Goal: Task Accomplishment & Management: Use online tool/utility

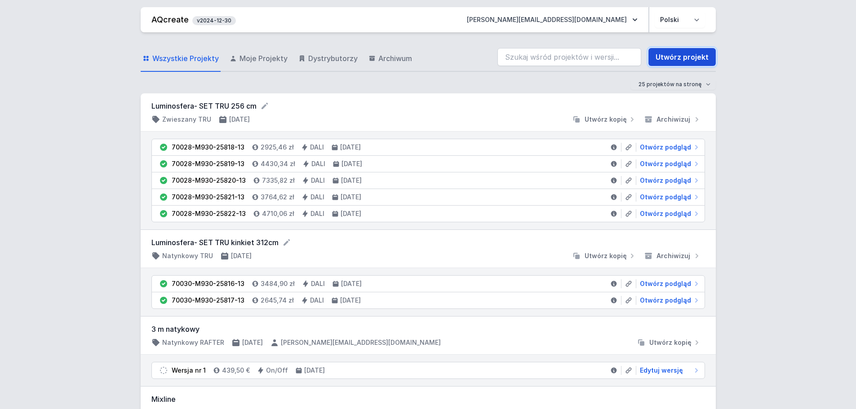
drag, startPoint x: 676, startPoint y: 57, endPoint x: 672, endPoint y: 64, distance: 7.2
click at [676, 57] on link "Utwórz projekt" at bounding box center [681, 57] width 67 height 18
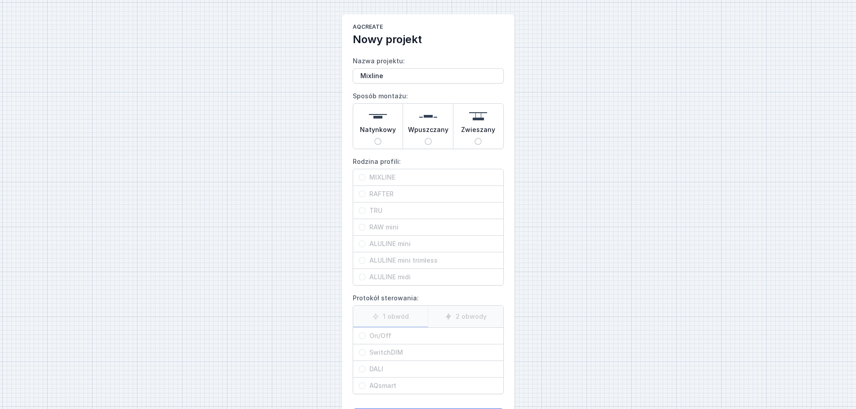
type input "Mixline"
click at [373, 130] on span "Natynkowy" at bounding box center [378, 131] width 36 height 13
click at [374, 138] on input "Natynkowy" at bounding box center [377, 141] width 7 height 7
radio input "true"
click at [384, 181] on span "MIXLINE" at bounding box center [432, 177] width 132 height 9
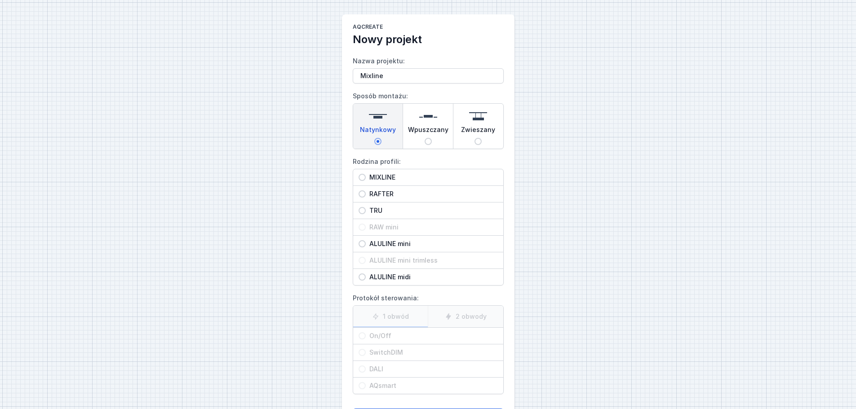
click at [366, 181] on input "MIXLINE" at bounding box center [361, 177] width 7 height 7
radio input "true"
click at [390, 334] on span "On/Off" at bounding box center [432, 336] width 132 height 9
click at [366, 334] on input "On/Off" at bounding box center [361, 335] width 7 height 7
radio input "true"
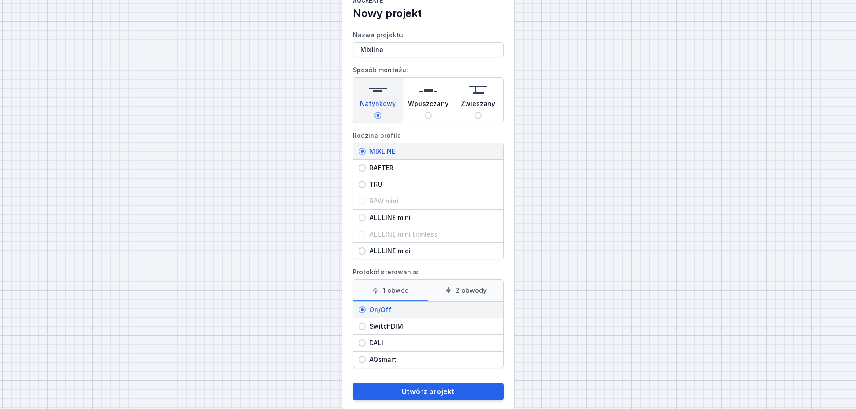
scroll to position [41, 0]
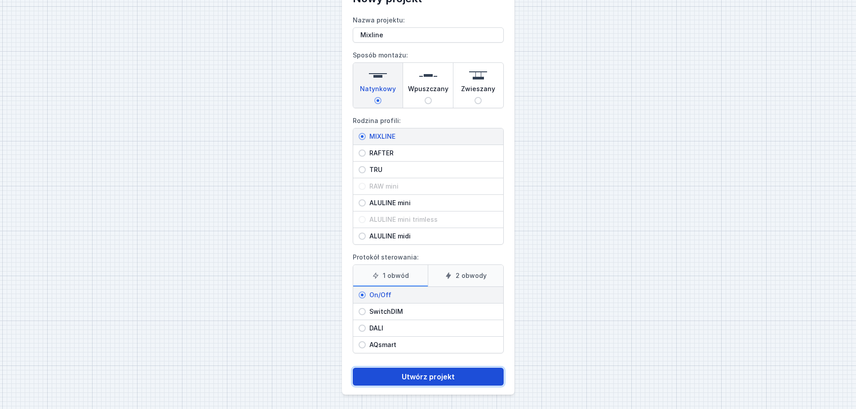
click at [416, 375] on button "Utwórz projekt" at bounding box center [428, 377] width 151 height 18
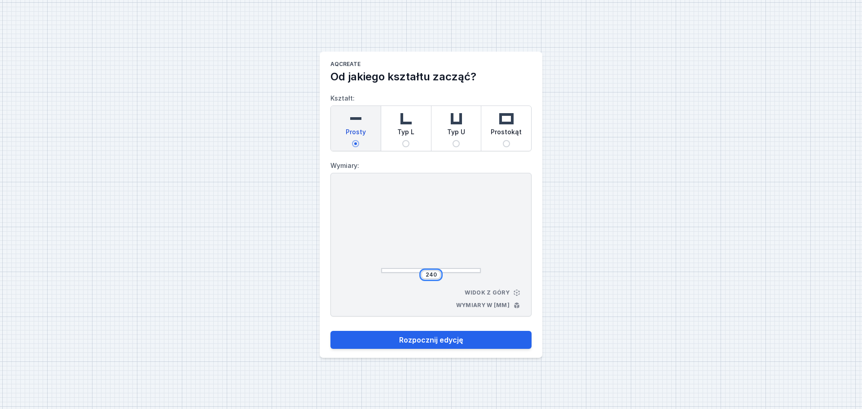
click at [428, 275] on input "240" at bounding box center [431, 274] width 14 height 7
type input "1600"
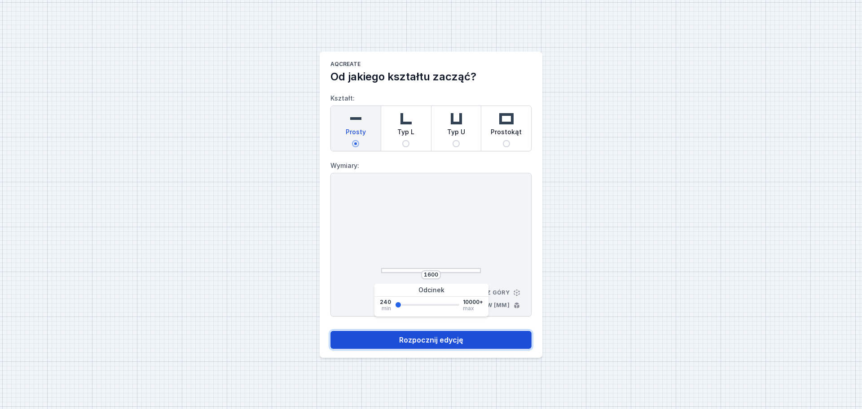
click at [430, 336] on button "Rozpocznij edycję" at bounding box center [431, 340] width 201 height 18
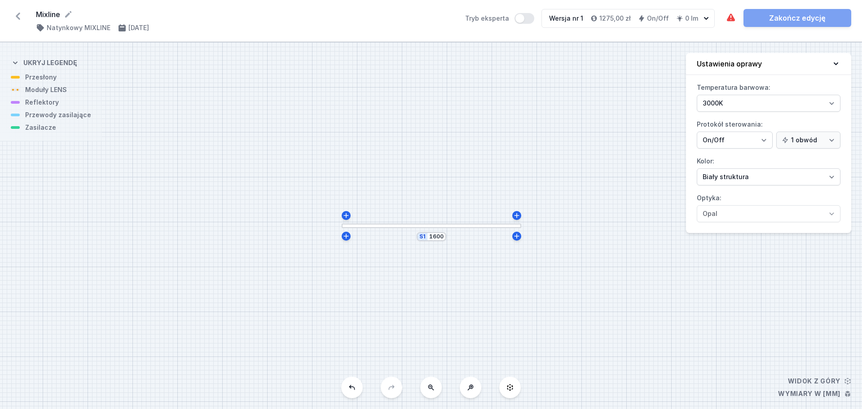
click at [418, 228] on div at bounding box center [432, 226] width 180 height 5
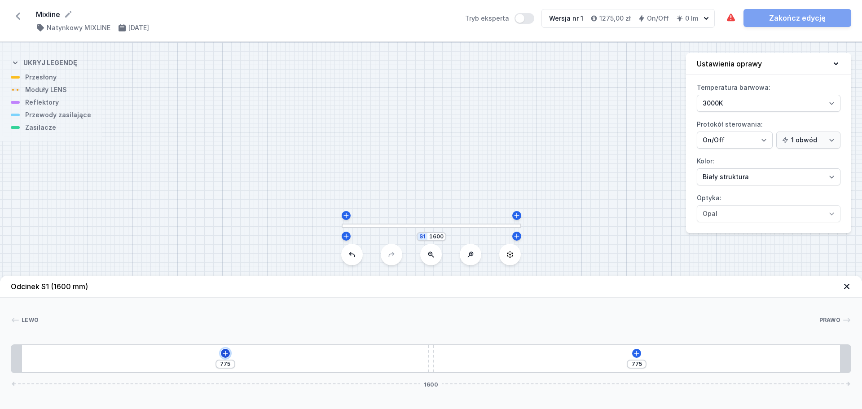
click at [225, 352] on icon at bounding box center [225, 353] width 5 height 5
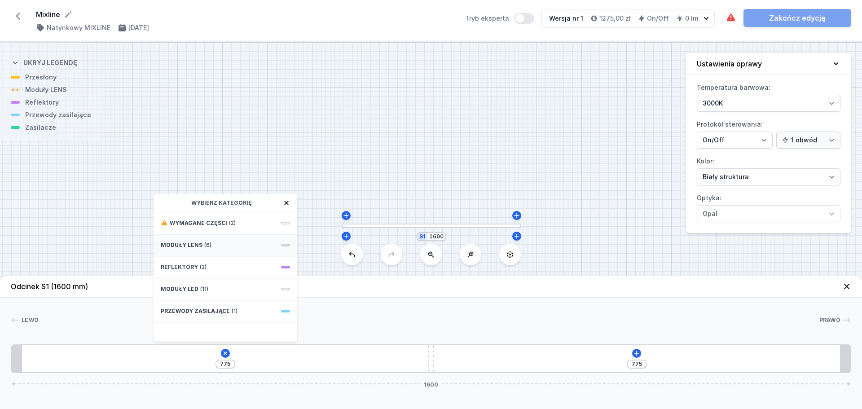
click at [204, 243] on span "(6)" at bounding box center [207, 245] width 7 height 7
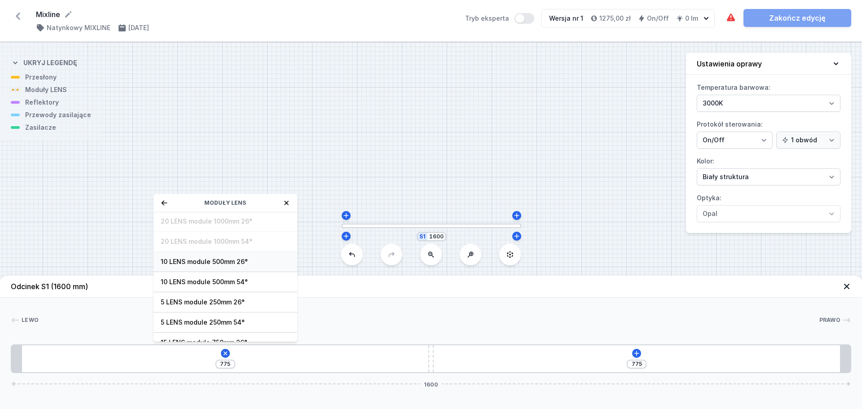
scroll to position [32, 0]
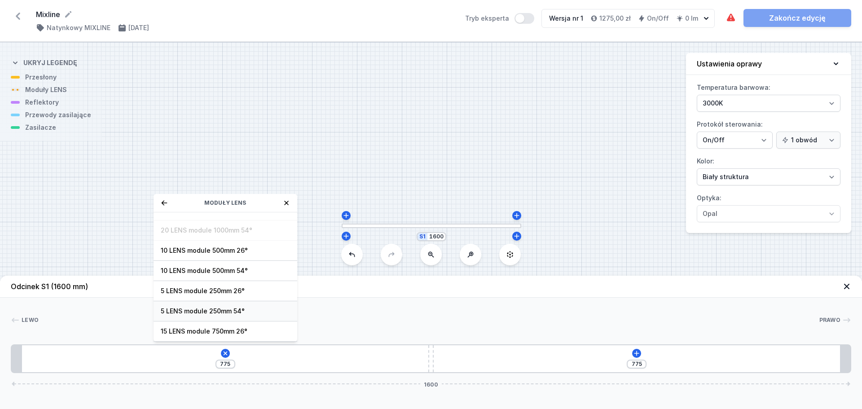
click at [220, 310] on span "5 LENS module 250mm 54°" at bounding box center [225, 311] width 129 height 9
type input "525"
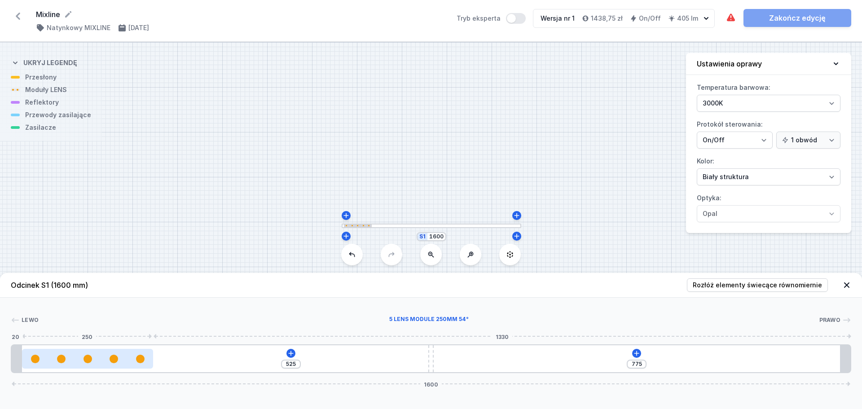
click at [80, 359] on div at bounding box center [87, 359] width 131 height 9
select select "1516"
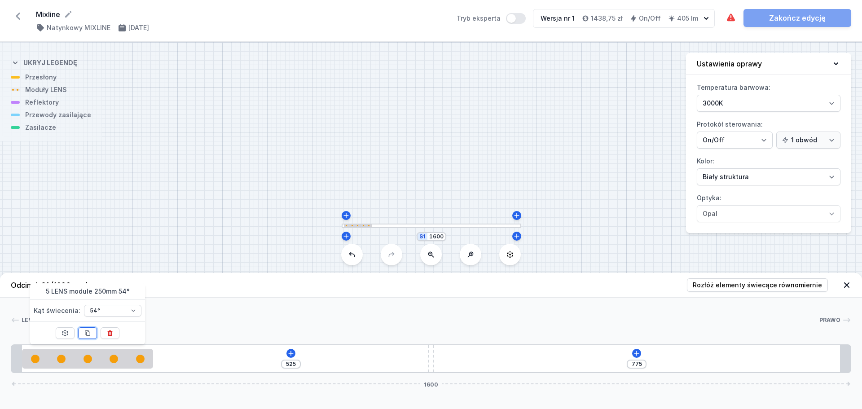
click at [88, 332] on icon at bounding box center [87, 333] width 7 height 7
type input "275"
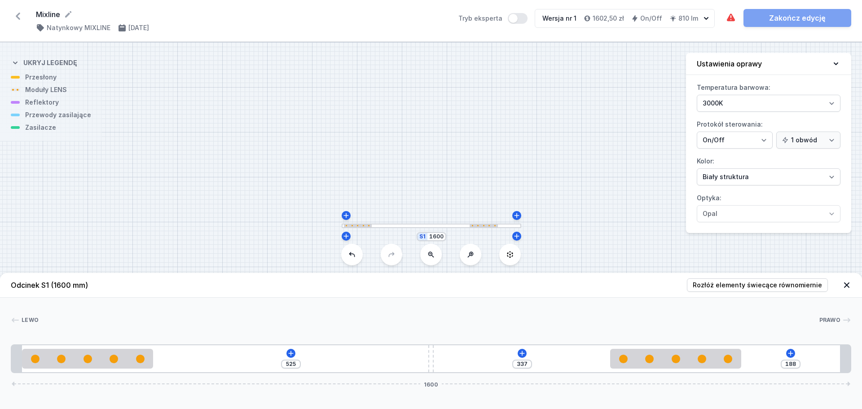
type input "169"
type input "356"
type input "153"
type input "372"
type input "146"
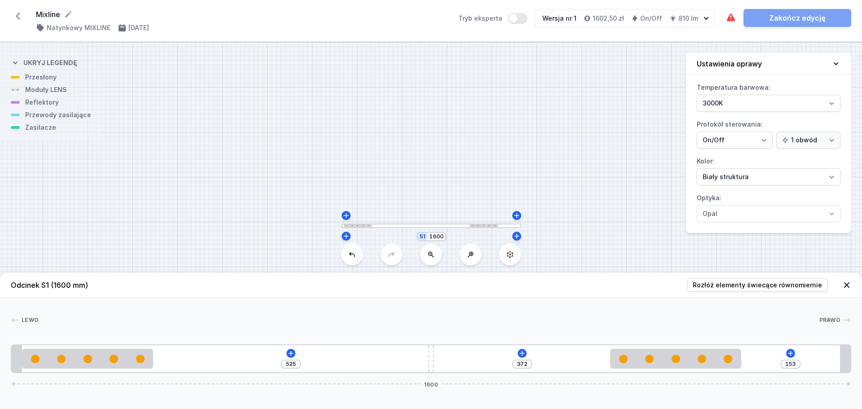
type input "379"
type input "145"
type input "380"
type input "144"
type input "381"
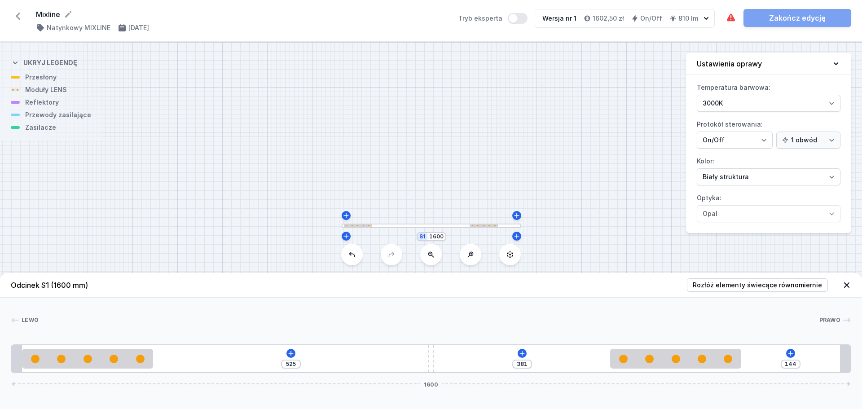
type input "143"
type input "382"
type input "138"
type input "387"
type input "131"
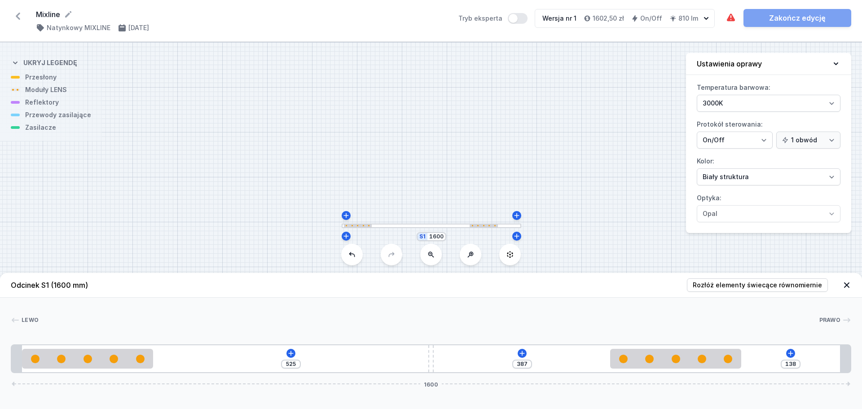
type input "394"
type input "126"
type input "399"
type input "121"
type input "404"
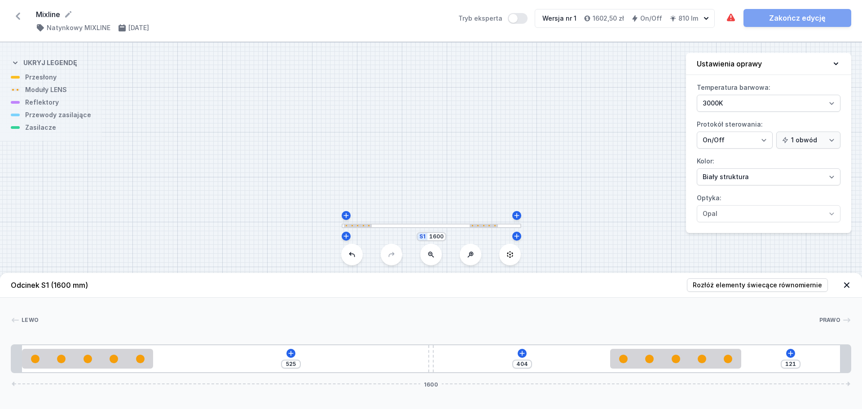
type input "116"
type input "409"
type input "111"
type input "414"
type input "101"
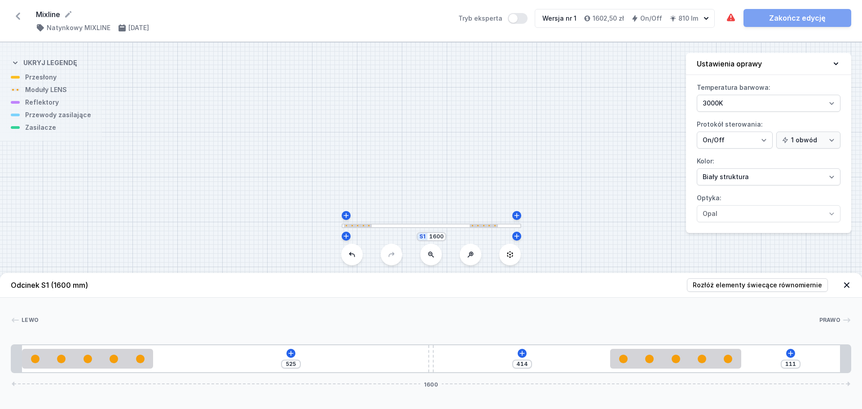
type input "424"
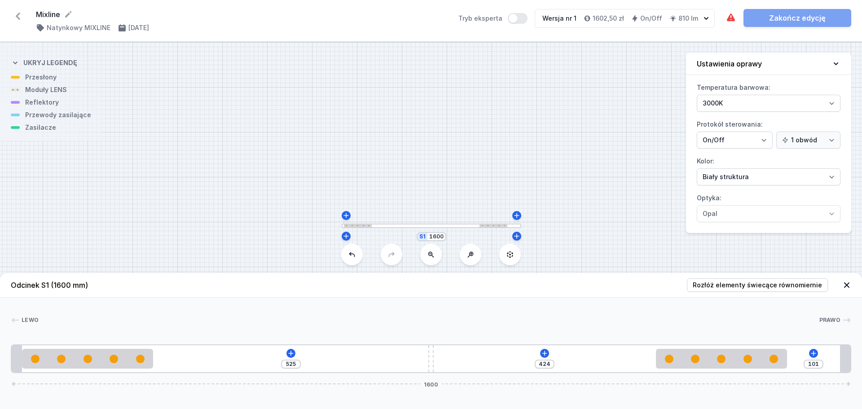
type input "87"
type input "438"
type input "68"
type input "457"
type input "46"
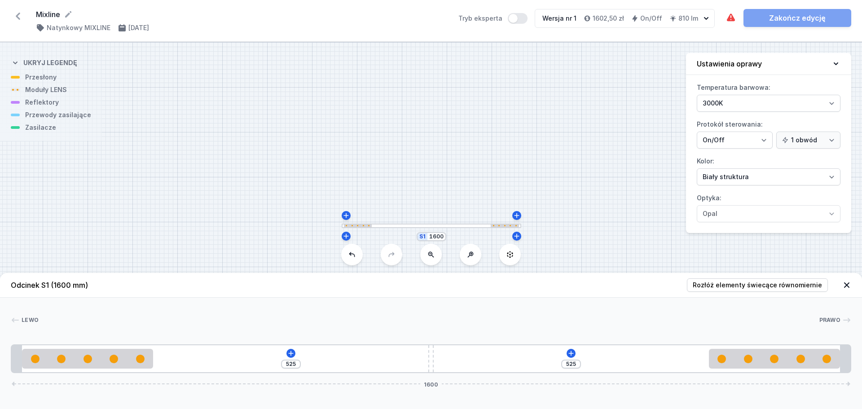
drag, startPoint x: 234, startPoint y: 368, endPoint x: 796, endPoint y: 383, distance: 561.7
type input "527"
type input "523"
type input "531"
type input "519"
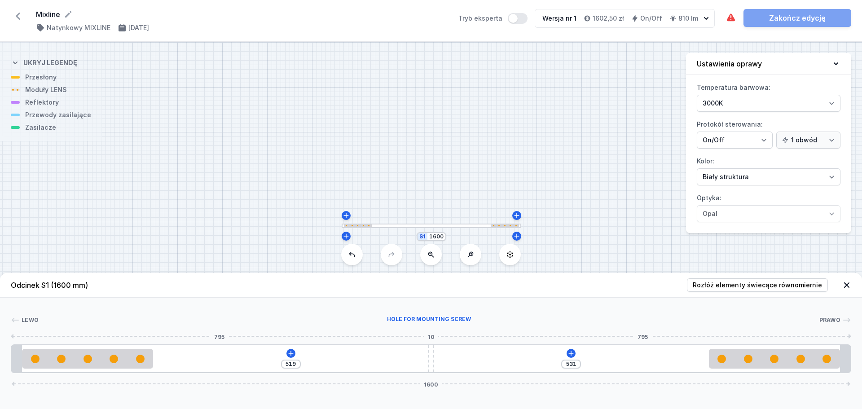
type input "543"
type input "507"
type input "565"
type input "485"
type input "590"
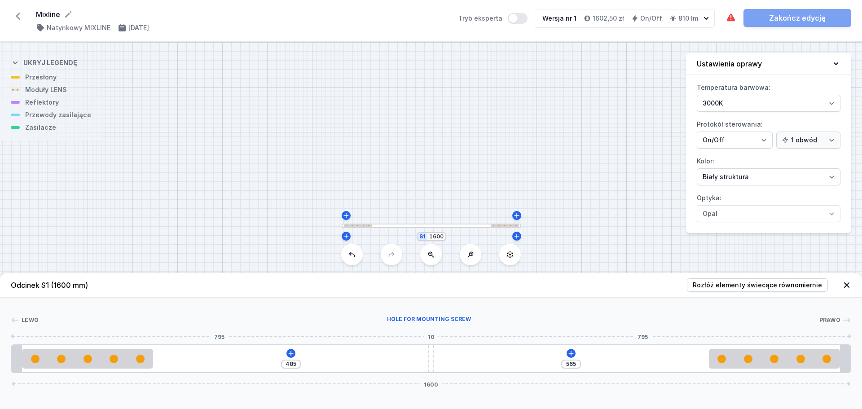
type input "460"
type input "624"
type input "426"
type input "667"
type input "383"
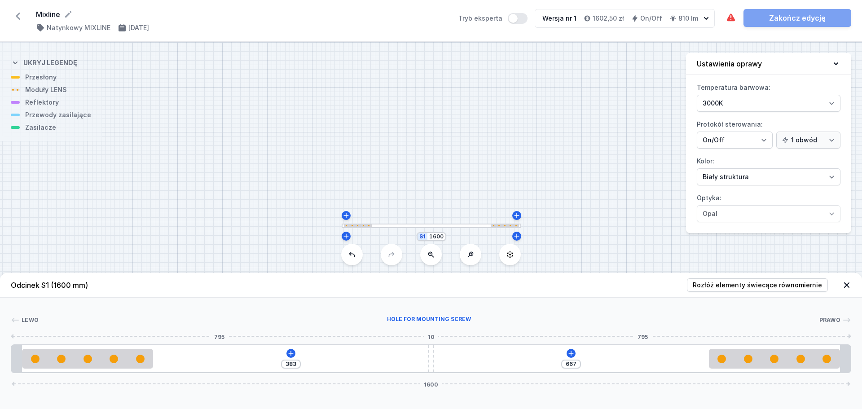
type input "700"
type input "350"
type input "722"
type input "328"
type input "737"
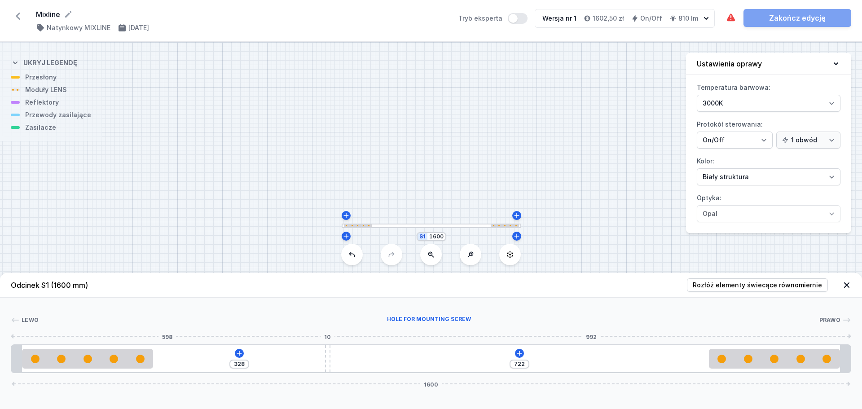
type input "313"
type input "743"
type input "307"
type input "744"
type input "306"
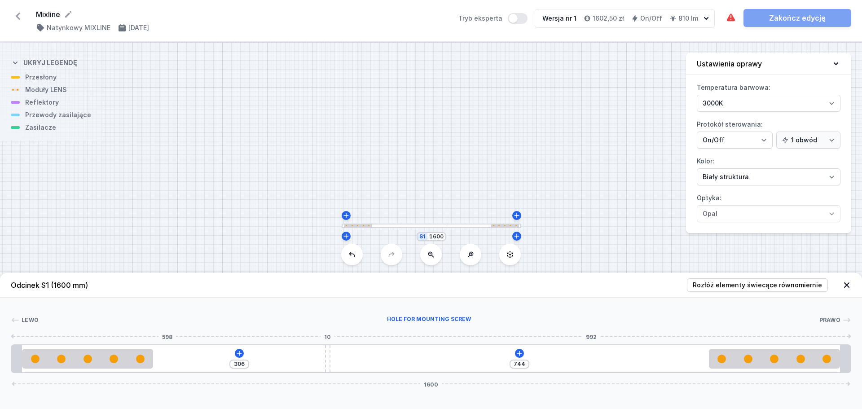
type input "751"
type input "299"
type input "757"
type input "293"
type input "765"
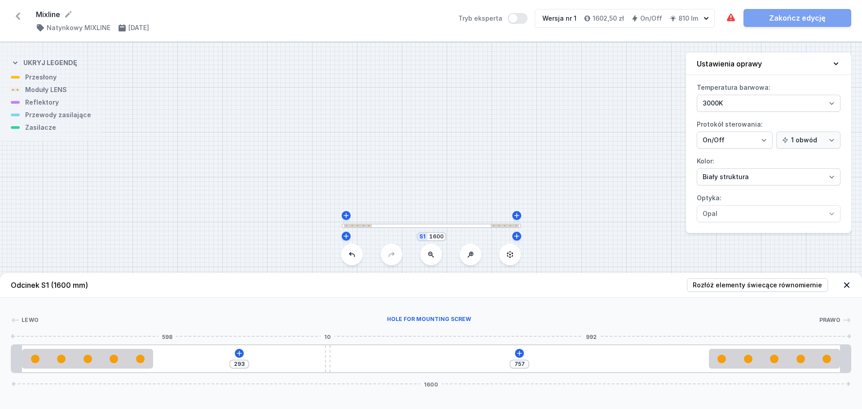
type input "285"
type input "772"
type input "278"
type input "776"
type input "274"
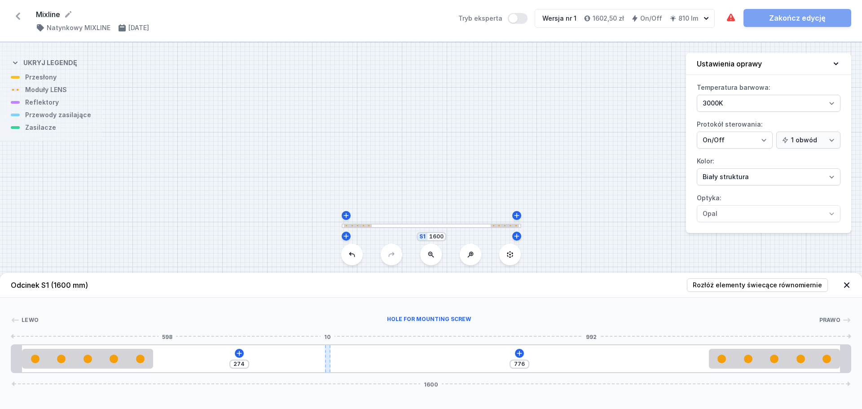
type input "777"
type input "273"
drag, startPoint x: 433, startPoint y: 354, endPoint x: 298, endPoint y: 354, distance: 134.8
click at [298, 354] on div at bounding box center [298, 358] width 5 height 27
click at [508, 352] on icon at bounding box center [505, 353] width 7 height 7
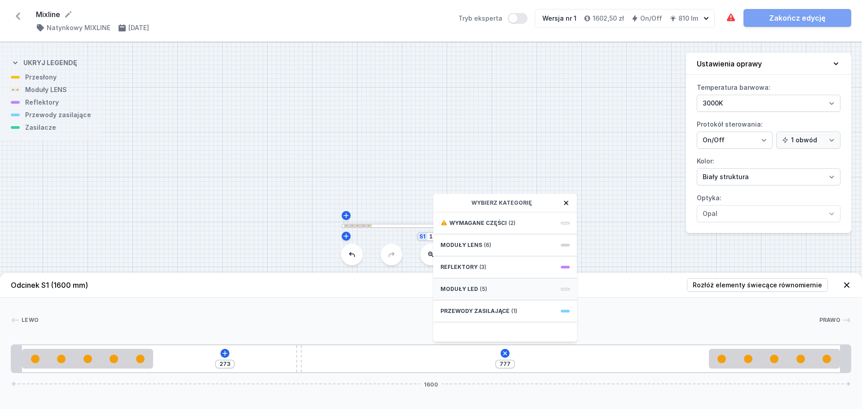
click at [488, 289] on div "Moduły LED (5)" at bounding box center [505, 290] width 144 height 22
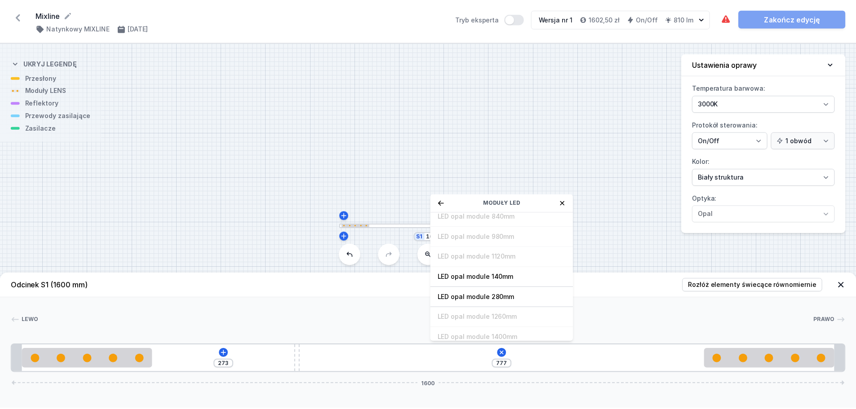
scroll to position [113, 0]
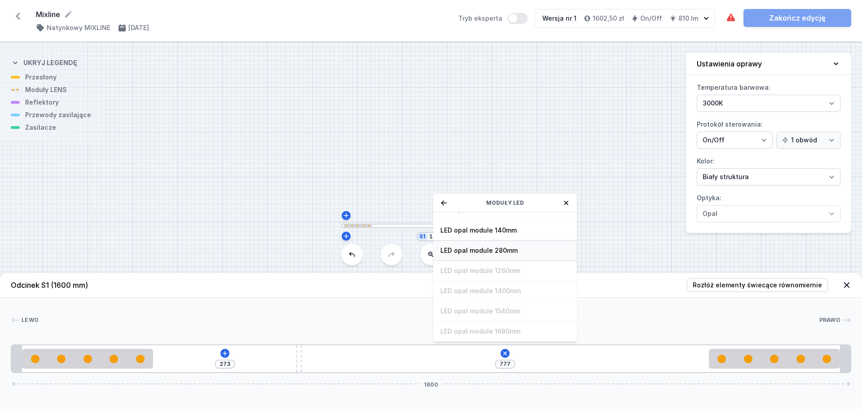
click at [505, 249] on span "LED opal module 280mm" at bounding box center [505, 250] width 129 height 9
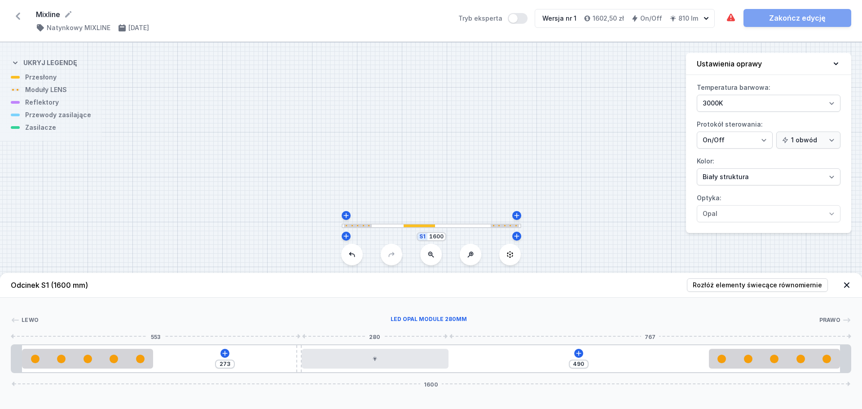
click at [392, 366] on div at bounding box center [375, 359] width 147 height 20
click at [724, 284] on span "Rozłóż elementy świecące równomiernie" at bounding box center [757, 285] width 129 height 9
type input "205"
type input "88"
type input "107"
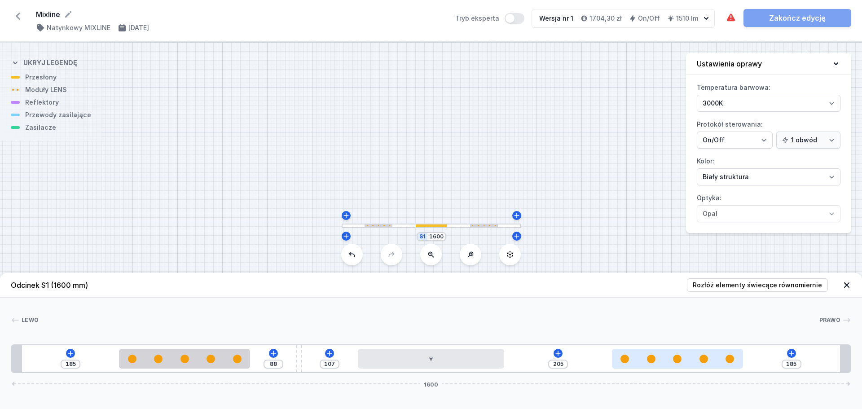
type input "195"
type input "197"
type input "193"
type input "202"
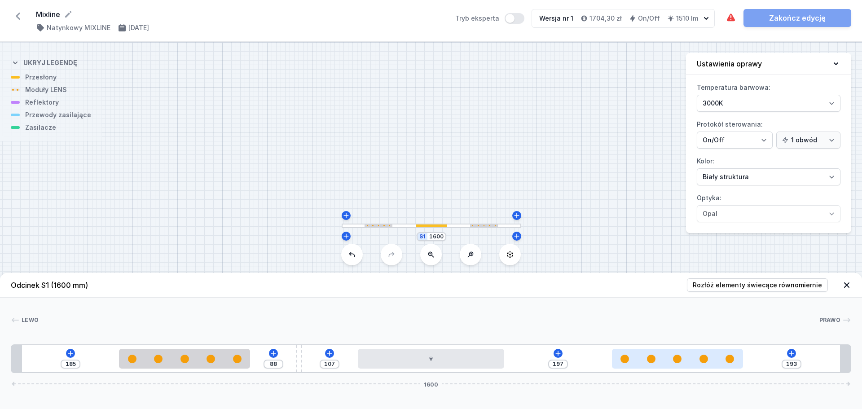
type input "188"
type input "211"
type input "179"
type input "223"
type input "167"
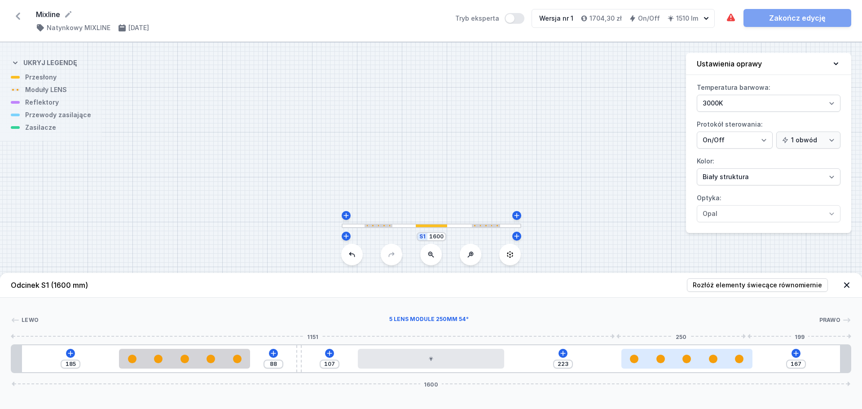
type input "236"
type input "154"
type input "256"
type input "134"
type input "276"
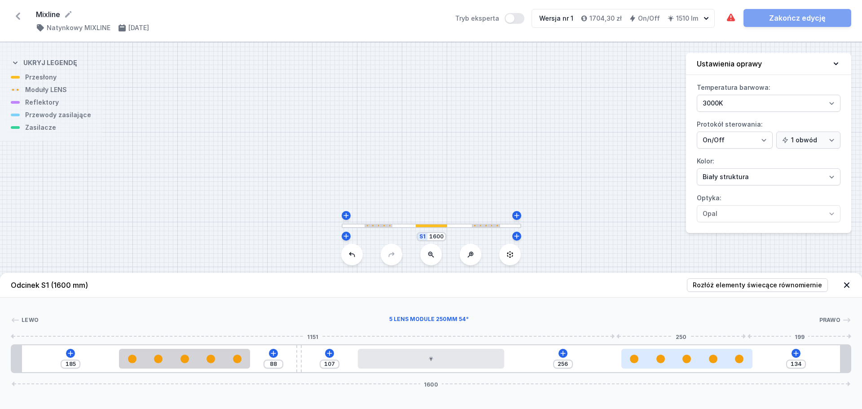
type input "114"
type input "297"
type input "93"
type input "317"
type input "73"
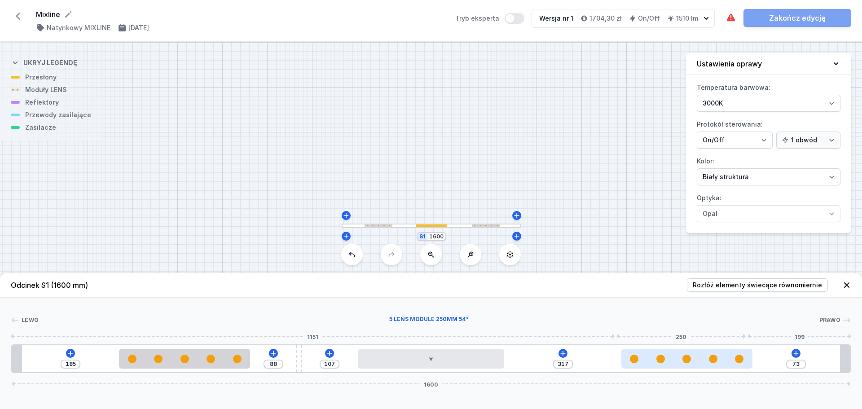
type input "334"
type input "56"
type input "354"
type input "36"
type input "390"
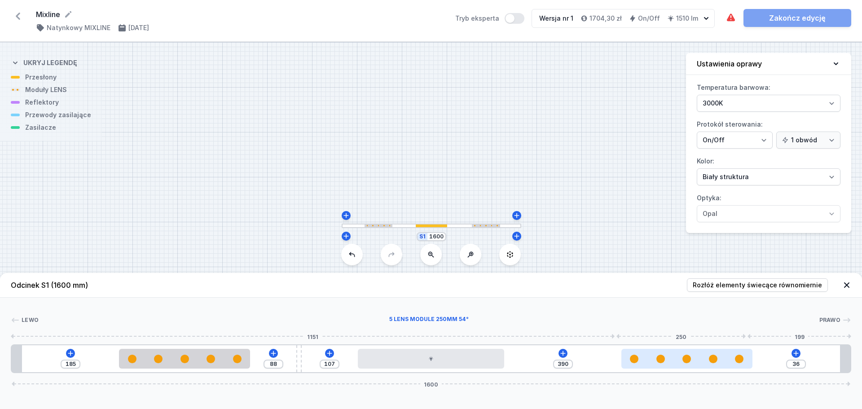
drag, startPoint x: 712, startPoint y: 365, endPoint x: 794, endPoint y: 358, distance: 81.6
click at [753, 358] on div at bounding box center [687, 359] width 131 height 9
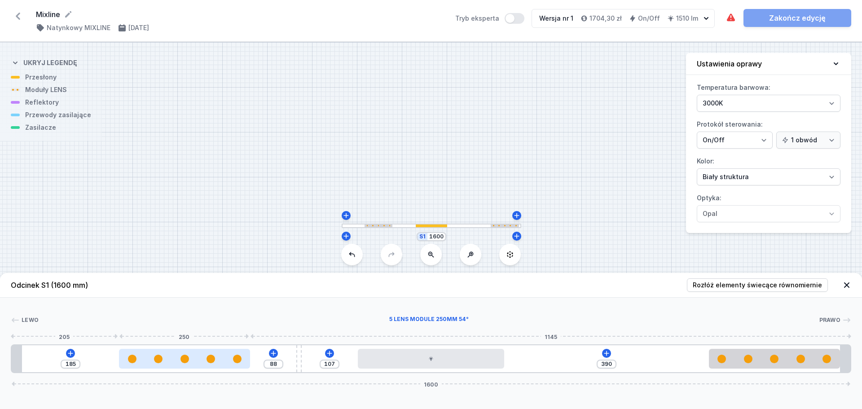
type input "74"
type input "199"
type input "75"
type input "198"
type input "78"
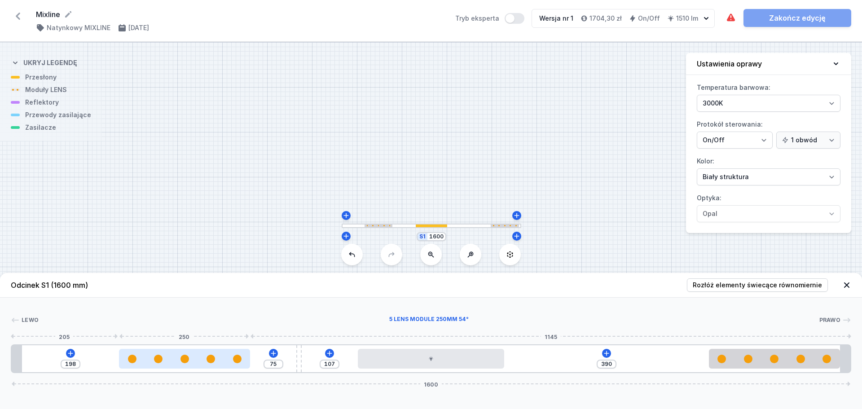
type input "195"
type input "81"
type input "192"
type input "273"
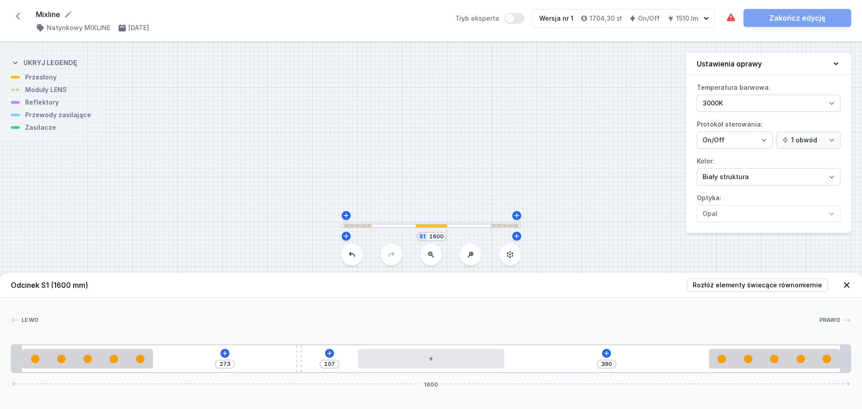
drag, startPoint x: 196, startPoint y: 353, endPoint x: 34, endPoint y: 341, distance: 162.1
click at [23, 345] on div "273 107 390 1600" at bounding box center [431, 359] width 841 height 29
type input "393"
type input "104"
type input "404"
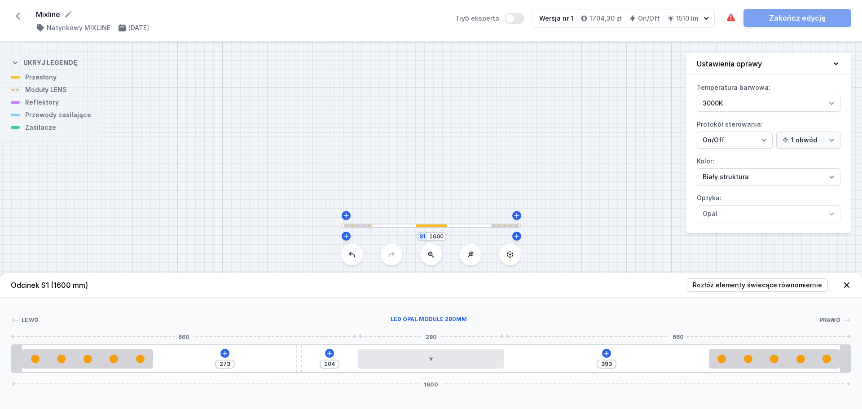
type input "93"
type input "417"
type input "80"
type input "430"
type input "67"
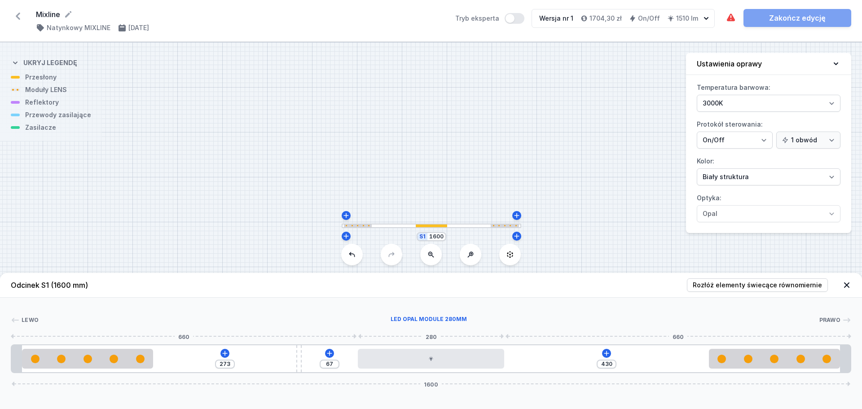
type input "444"
type input "53"
type input "455"
type input "42"
type input "460"
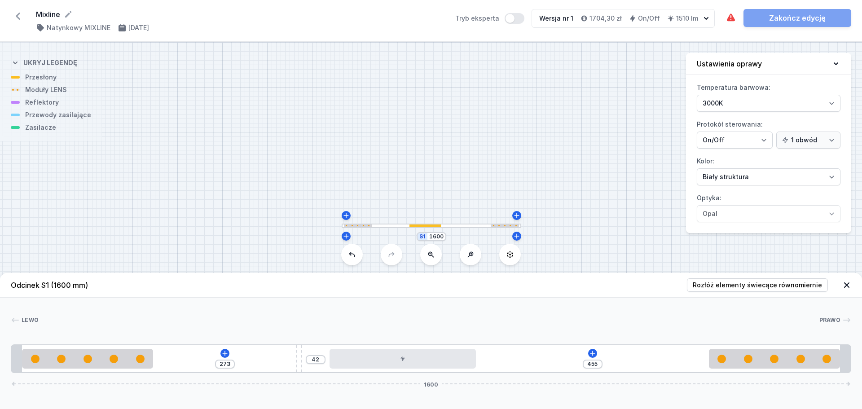
type input "37"
type input "461"
type input "36"
drag, startPoint x: 402, startPoint y: 368, endPoint x: 363, endPoint y: 369, distance: 39.6
click at [363, 369] on div "273 36 461 1600" at bounding box center [431, 359] width 841 height 29
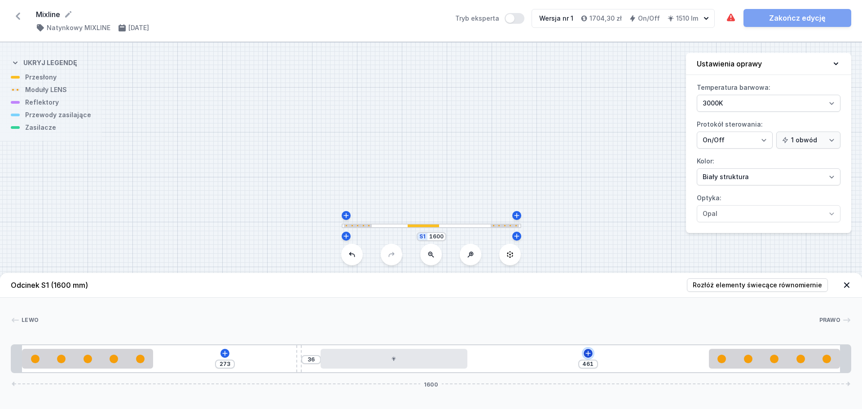
click at [588, 355] on icon at bounding box center [588, 353] width 5 height 5
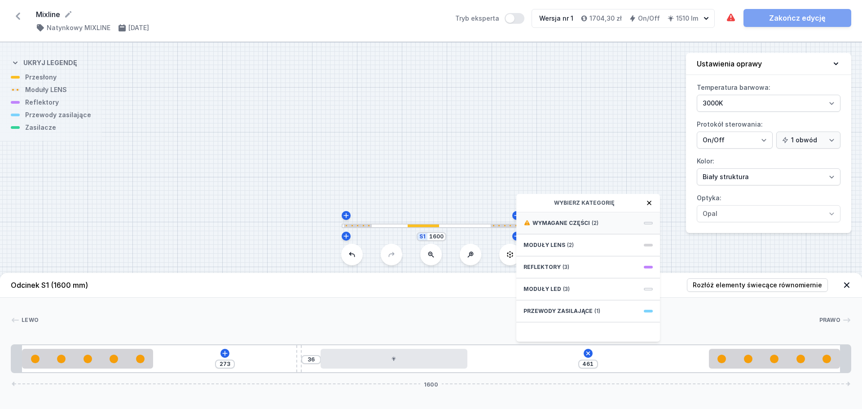
click at [575, 220] on span "Wymagane części" at bounding box center [561, 223] width 57 height 7
click at [583, 252] on div "ON/OFF Driver - up to 16W" at bounding box center [589, 243] width 144 height 20
type input "161"
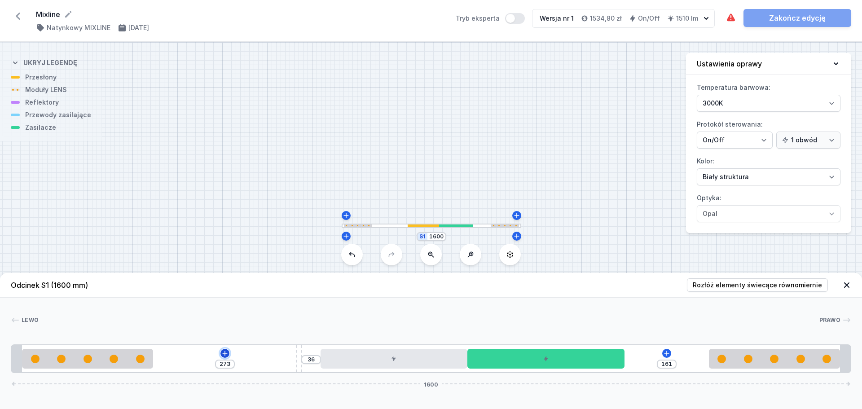
click at [226, 352] on icon at bounding box center [224, 353] width 7 height 7
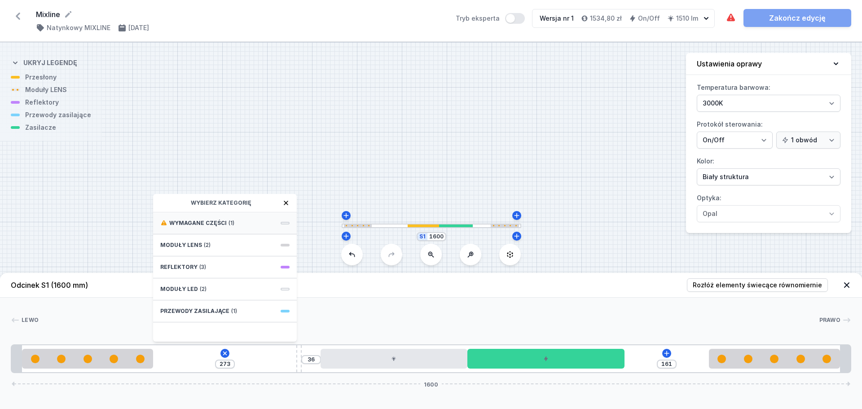
click at [230, 223] on span "(1)" at bounding box center [232, 223] width 6 height 7
drag, startPoint x: 224, startPoint y: 221, endPoint x: 497, endPoint y: 177, distance: 276.6
click at [224, 221] on span "Hole for power supply cable" at bounding box center [224, 222] width 129 height 9
type input "203"
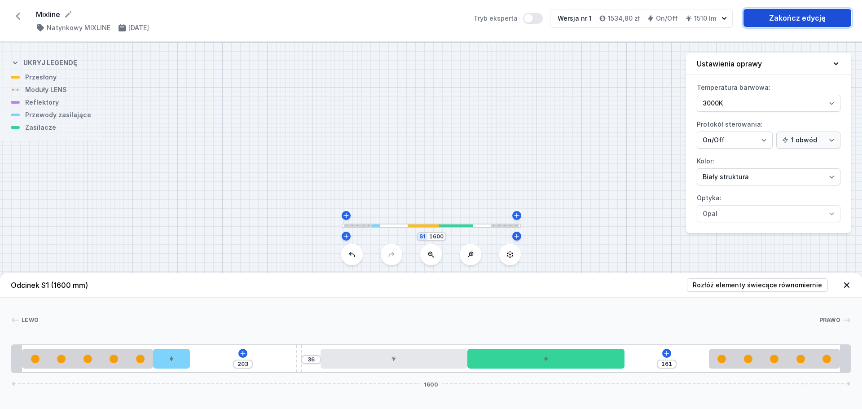
click at [787, 23] on link "Zakończ edycję" at bounding box center [798, 18] width 108 height 18
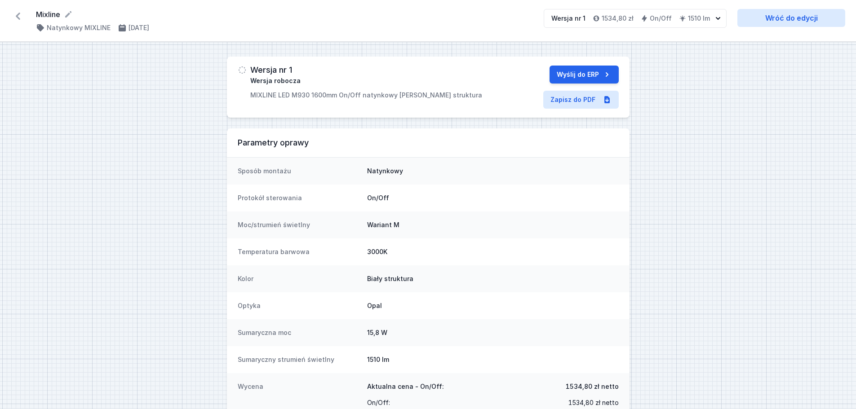
click at [18, 13] on icon at bounding box center [18, 16] width 14 height 14
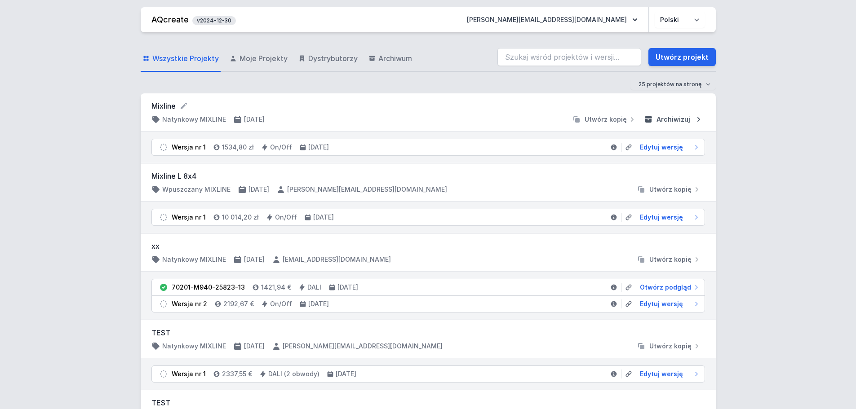
click at [685, 120] on span "Archiwizuj" at bounding box center [673, 119] width 34 height 9
